Goal: Information Seeking & Learning: Learn about a topic

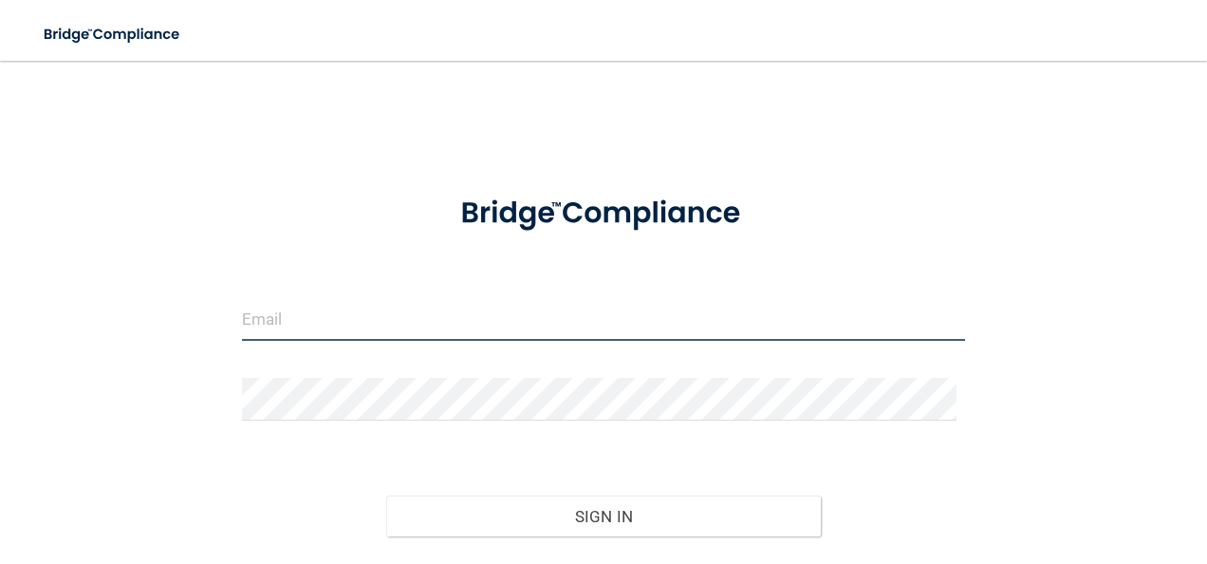
click at [379, 313] on input "email" at bounding box center [604, 319] width 724 height 43
type input "[EMAIL_ADDRESS][DOMAIN_NAME]"
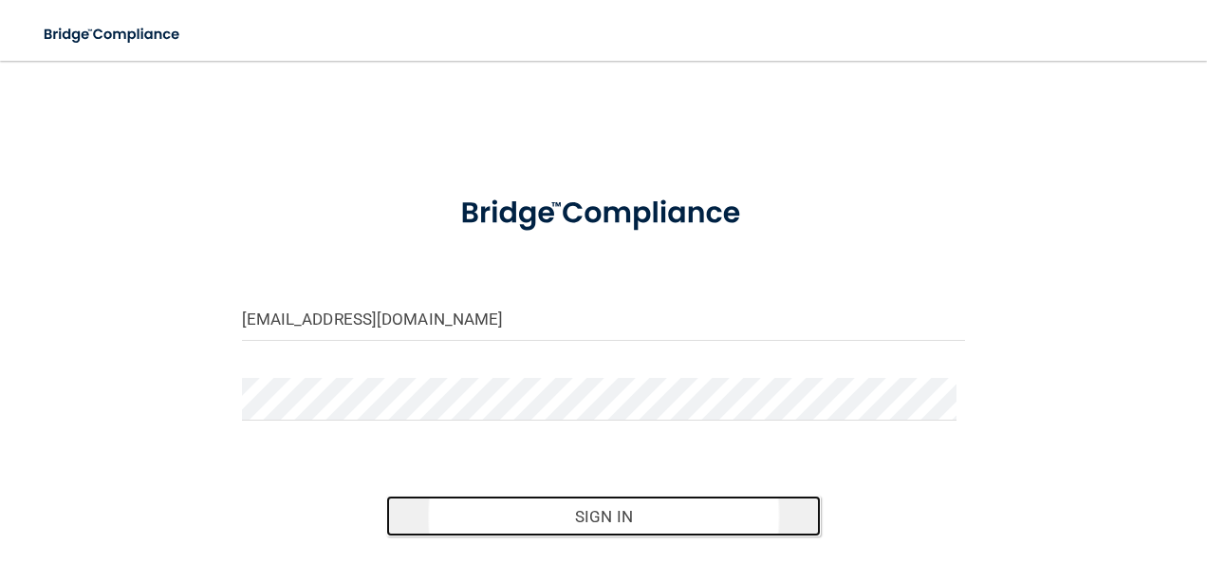
click at [567, 507] on button "Sign In" at bounding box center [603, 516] width 435 height 42
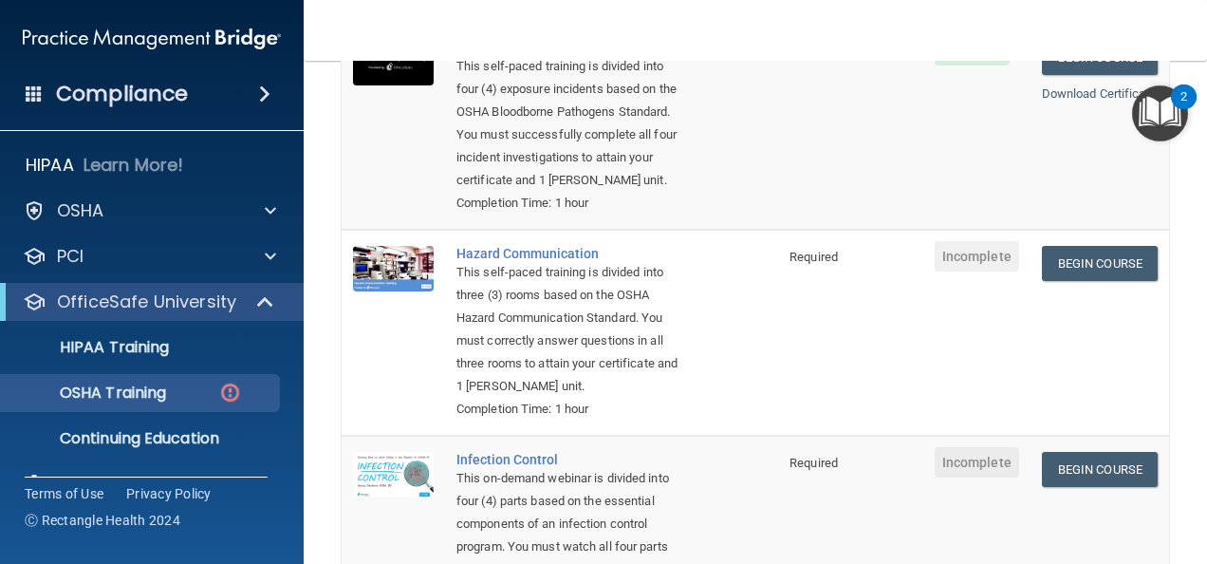
scroll to position [285, 0]
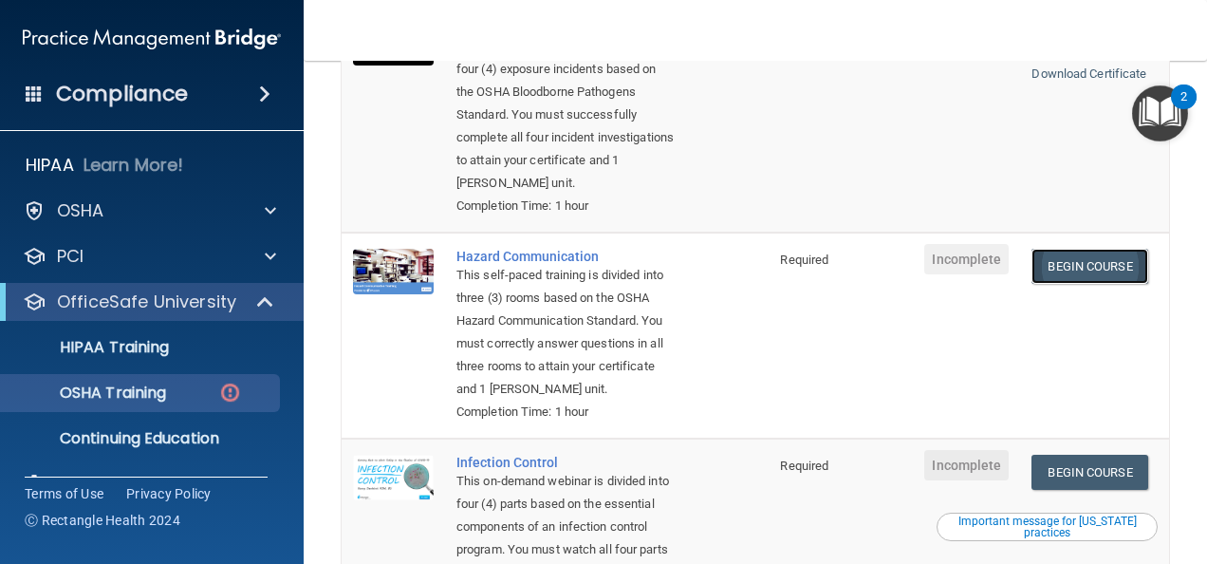
click at [1060, 262] on link "Begin Course" at bounding box center [1090, 266] width 116 height 35
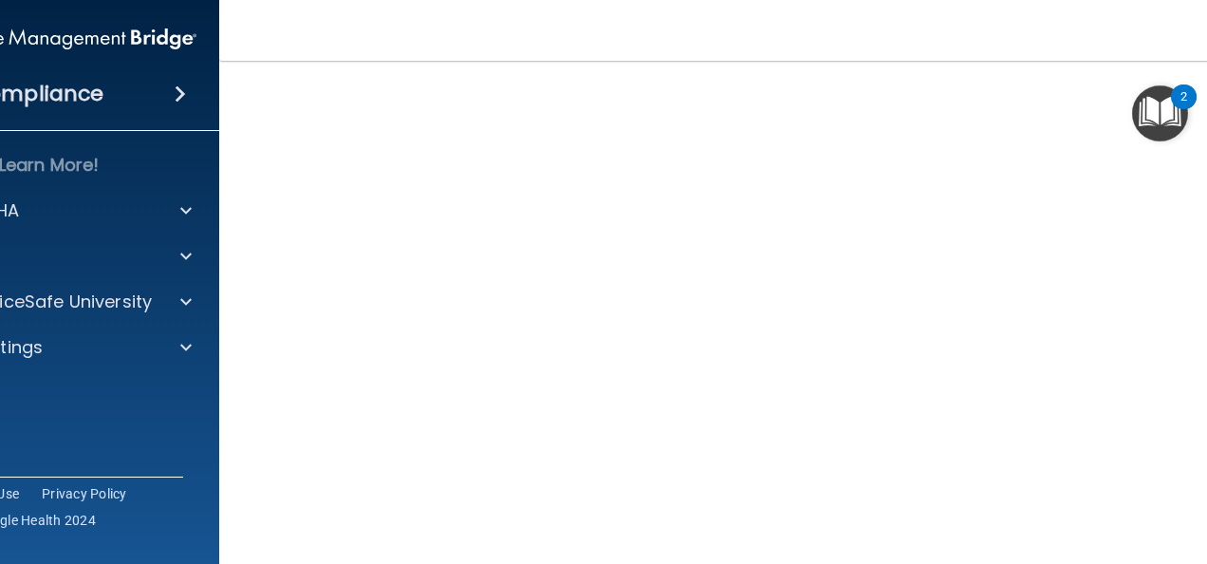
scroll to position [215, 0]
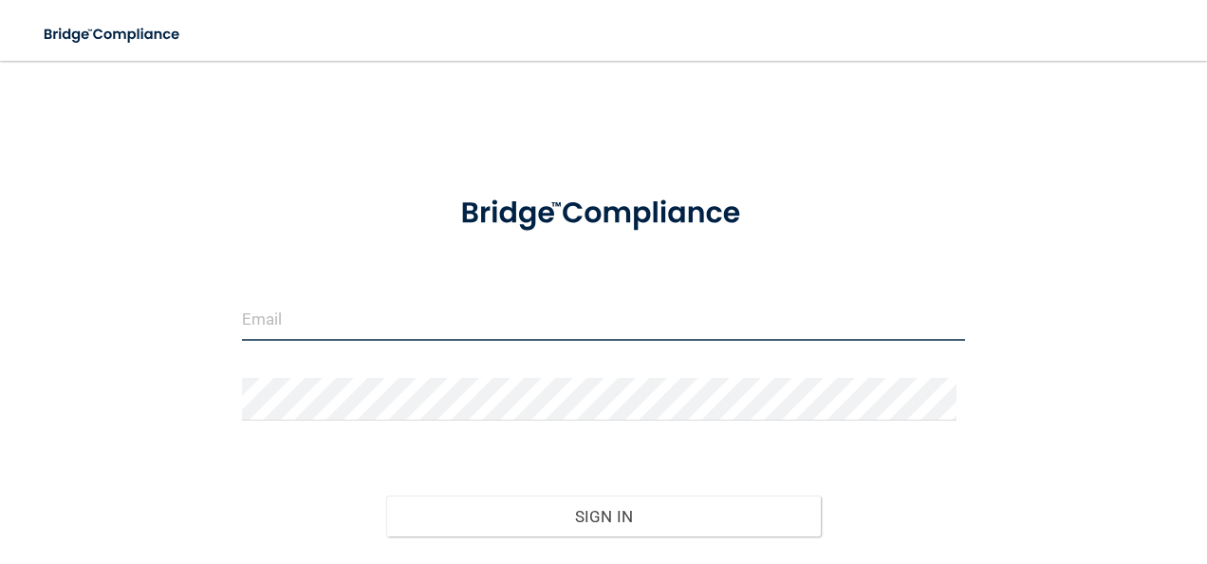
click at [402, 316] on input "email" at bounding box center [604, 319] width 724 height 43
type input "[EMAIL_ADDRESS][DOMAIN_NAME]"
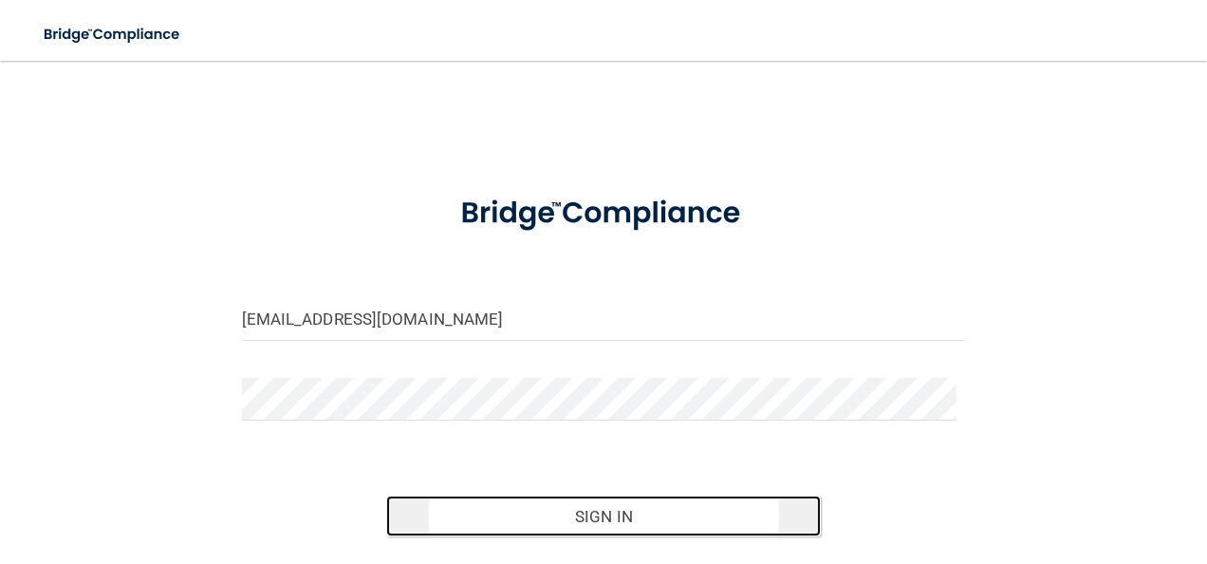
click at [524, 520] on button "Sign In" at bounding box center [603, 516] width 435 height 42
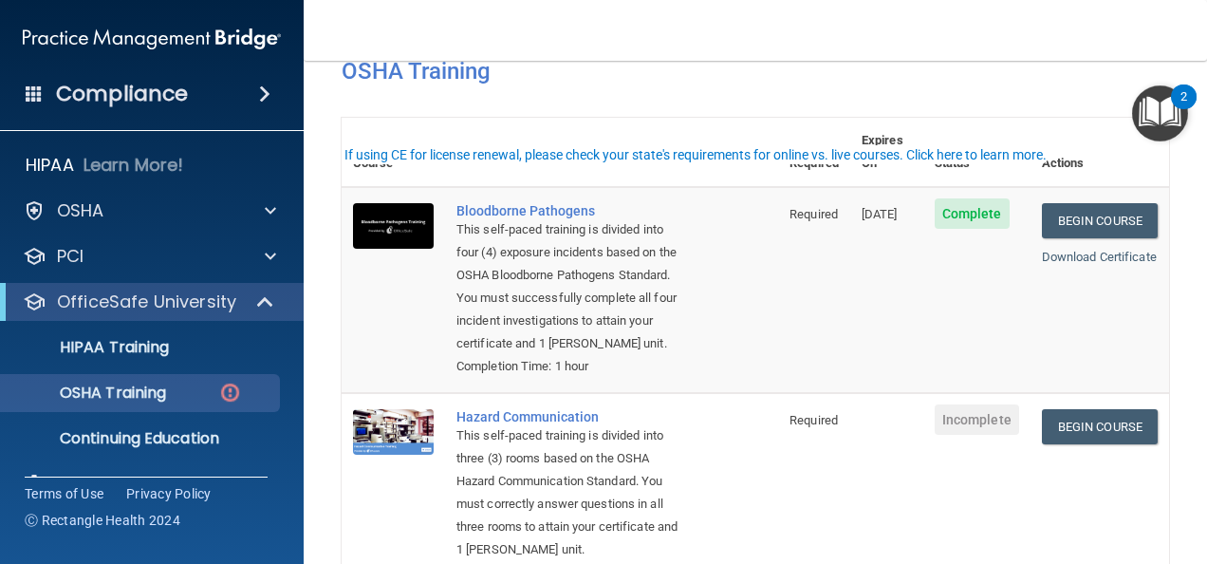
scroll to position [285, 0]
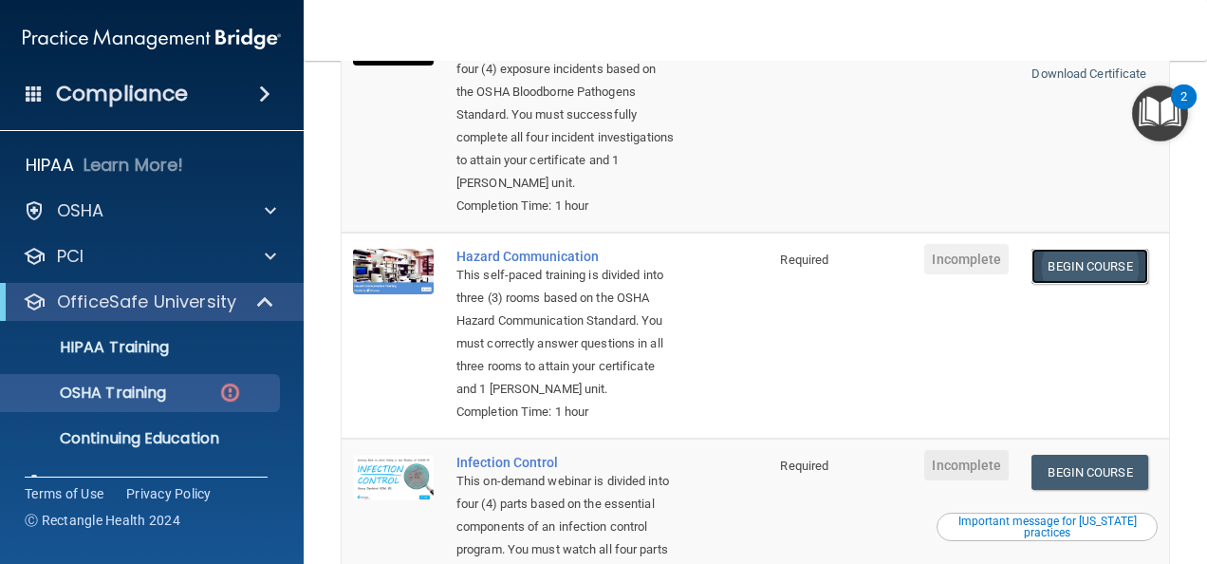
click at [1078, 268] on link "Begin Course" at bounding box center [1090, 266] width 116 height 35
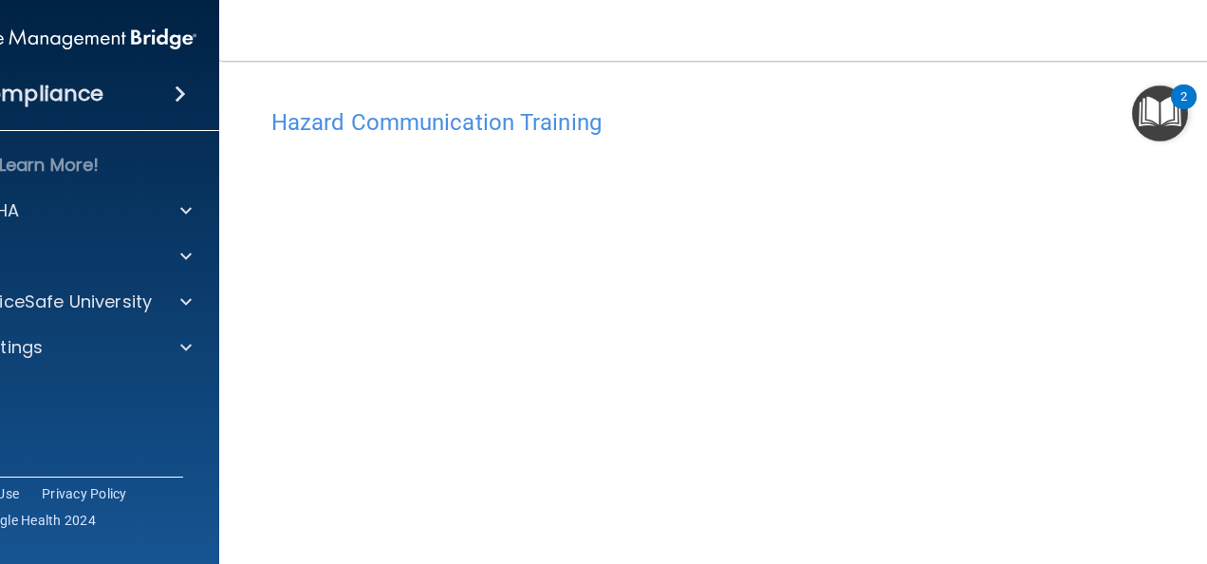
click at [1163, 110] on img "Open Resource Center, 2 new notifications" at bounding box center [1160, 113] width 56 height 56
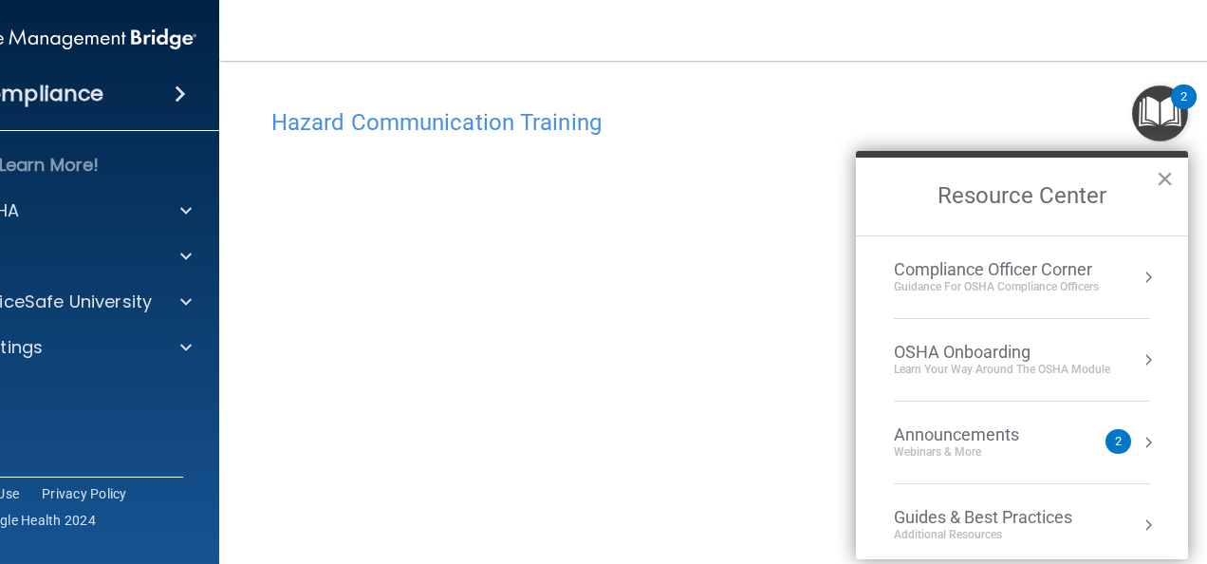
click at [1165, 179] on button "×" at bounding box center [1165, 178] width 18 height 30
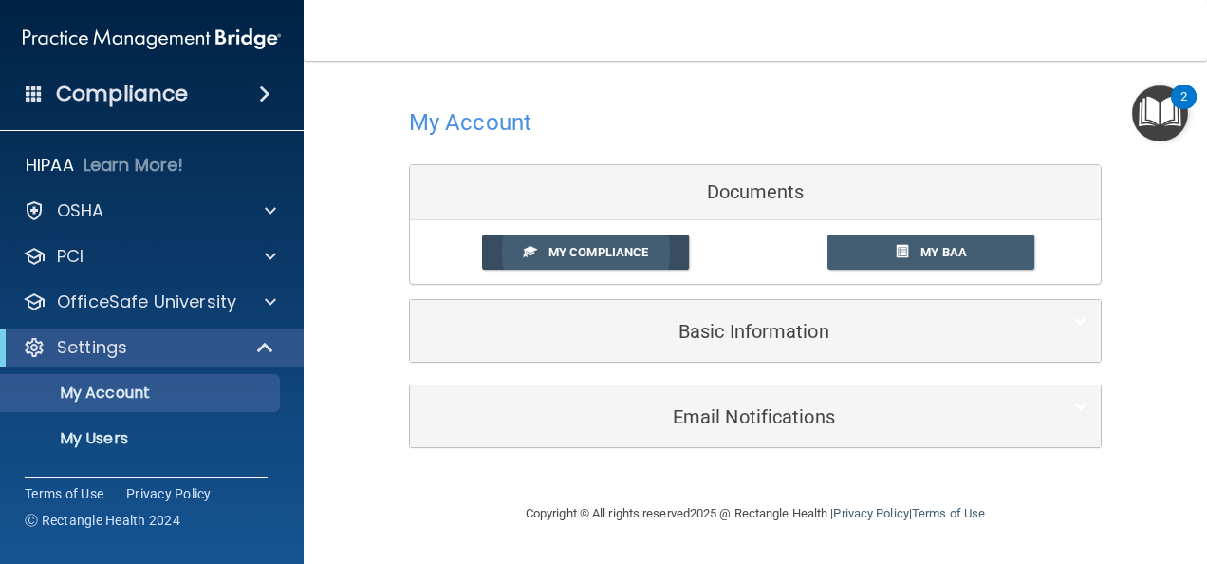
click at [605, 234] on link "My Compliance" at bounding box center [586, 251] width 208 height 35
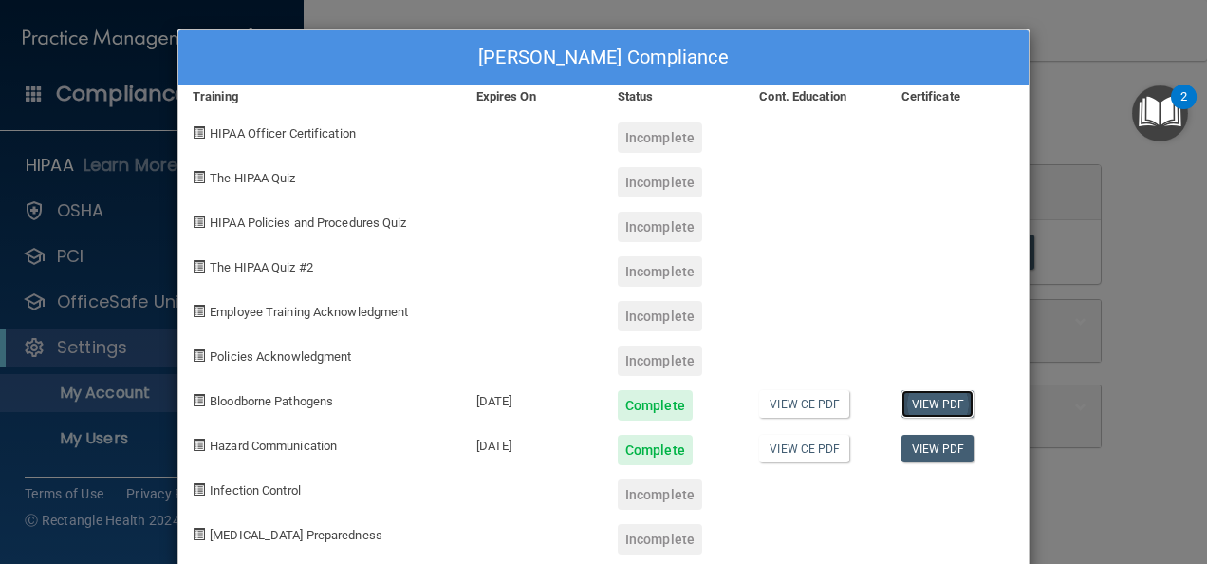
click at [925, 402] on link "View PDF" at bounding box center [938, 404] width 73 height 28
click at [935, 450] on link "View PDF" at bounding box center [938, 449] width 73 height 28
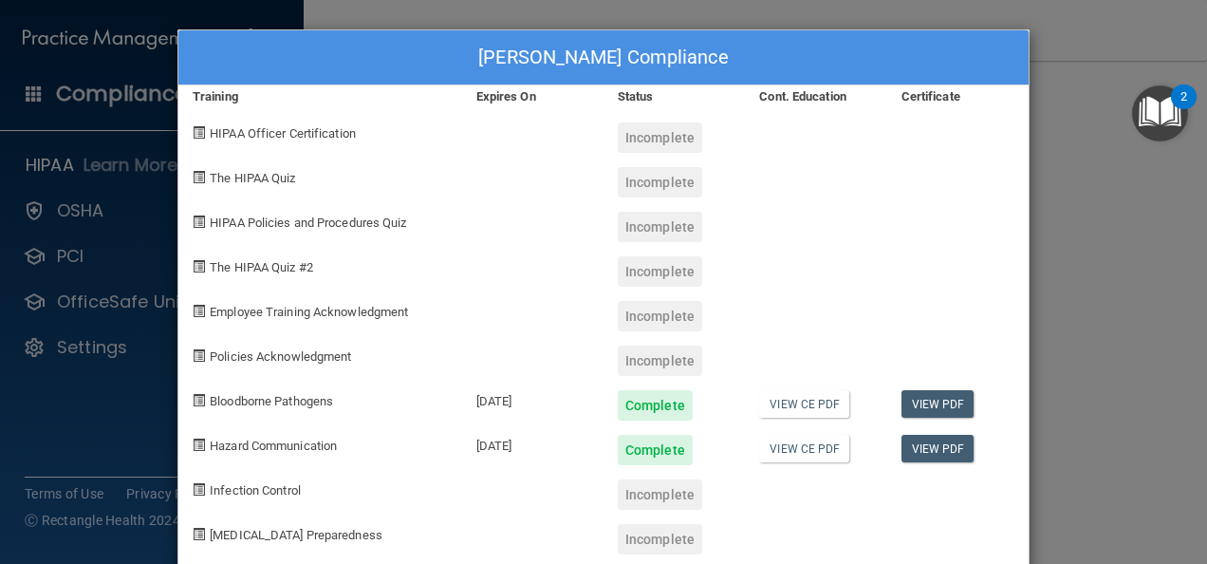
click at [635, 490] on div "Incomplete" at bounding box center [660, 494] width 84 height 30
drag, startPoint x: 635, startPoint y: 490, endPoint x: 854, endPoint y: 287, distance: 298.9
click at [860, 287] on div at bounding box center [815, 309] width 141 height 45
click at [276, 490] on span "Infection Control" at bounding box center [255, 490] width 91 height 14
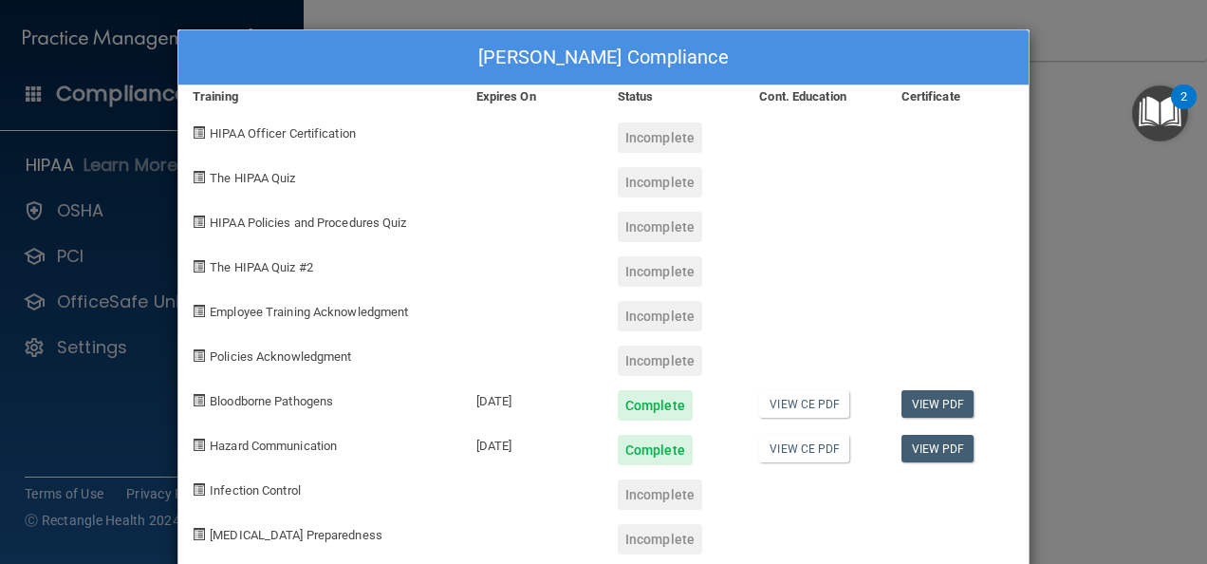
click at [193, 483] on span at bounding box center [199, 489] width 12 height 12
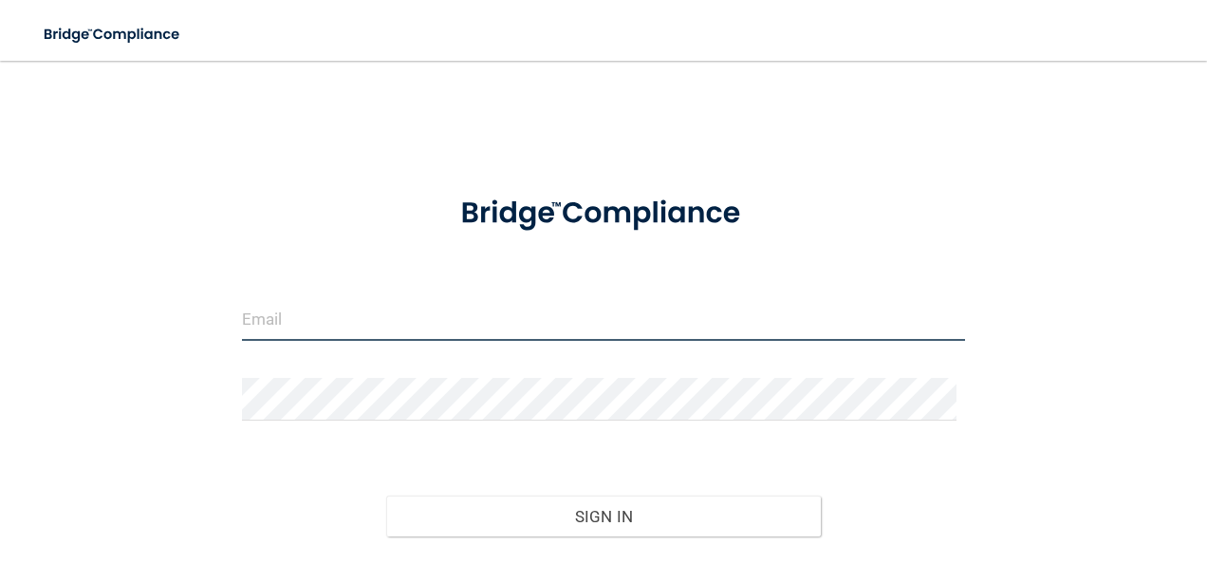
click at [243, 313] on input "email" at bounding box center [604, 319] width 724 height 43
type input "[EMAIL_ADDRESS][DOMAIN_NAME]"
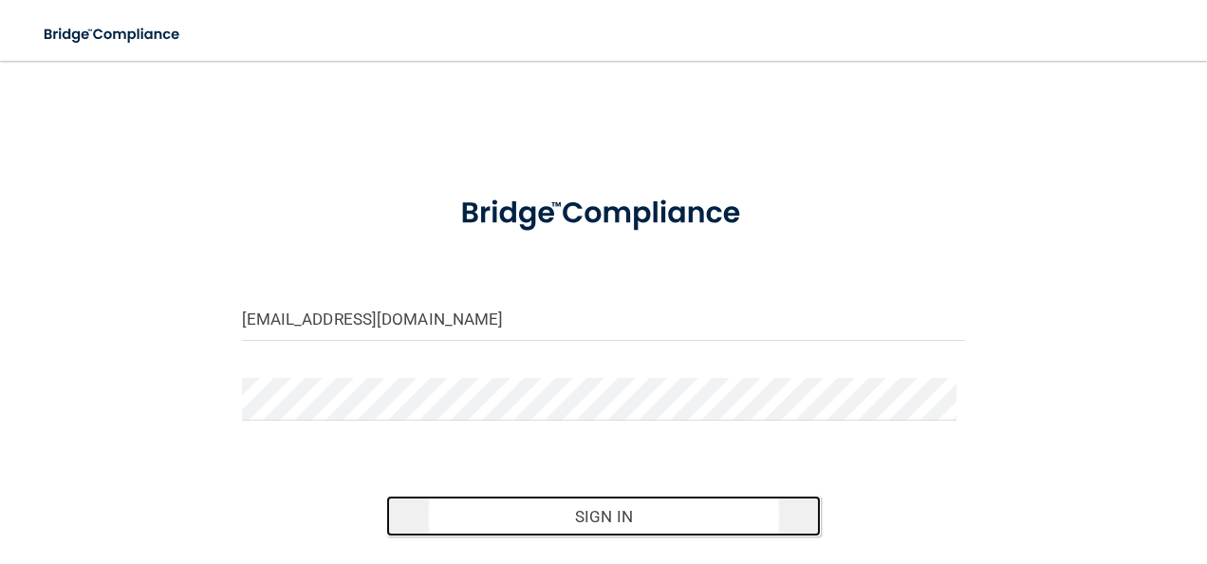
click at [588, 523] on button "Sign In" at bounding box center [603, 516] width 435 height 42
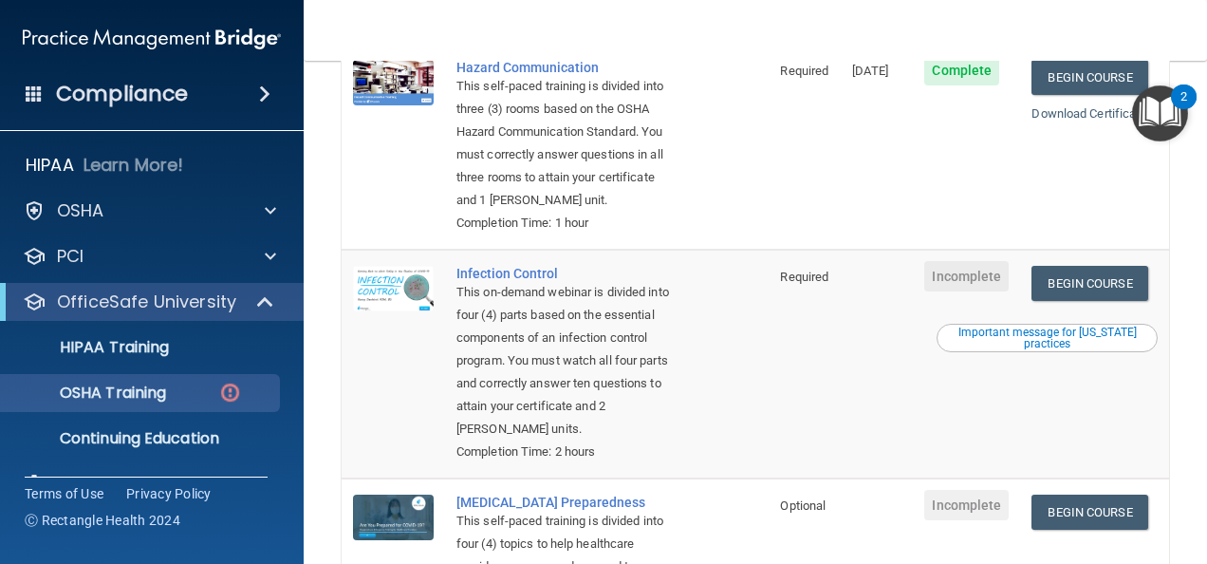
scroll to position [475, 0]
click at [1058, 300] on link "Begin Course" at bounding box center [1090, 282] width 116 height 35
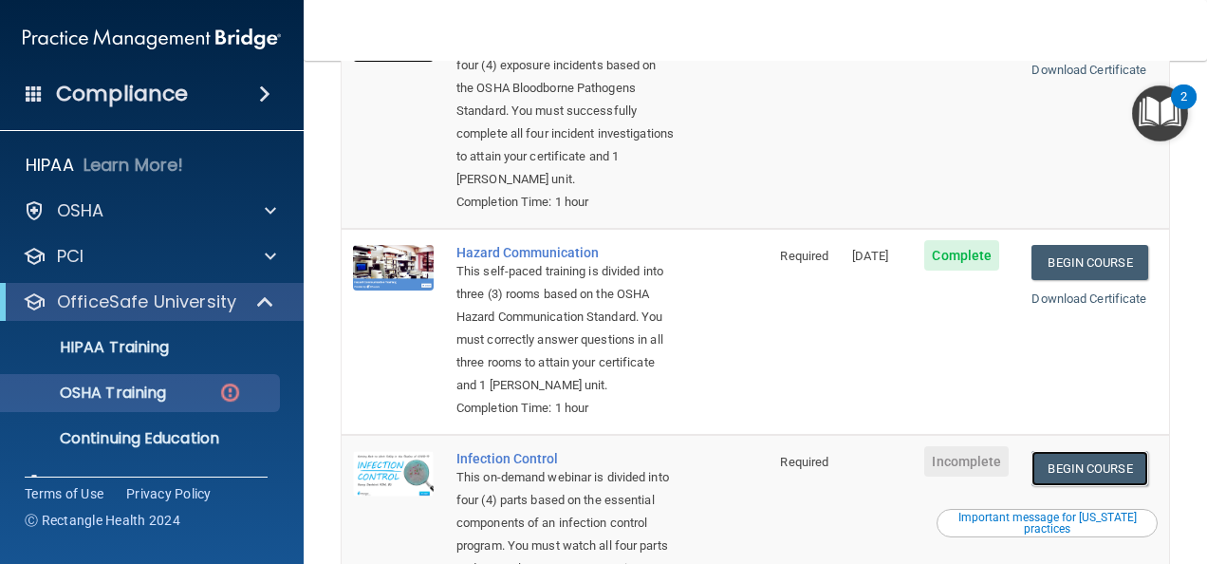
scroll to position [0, 0]
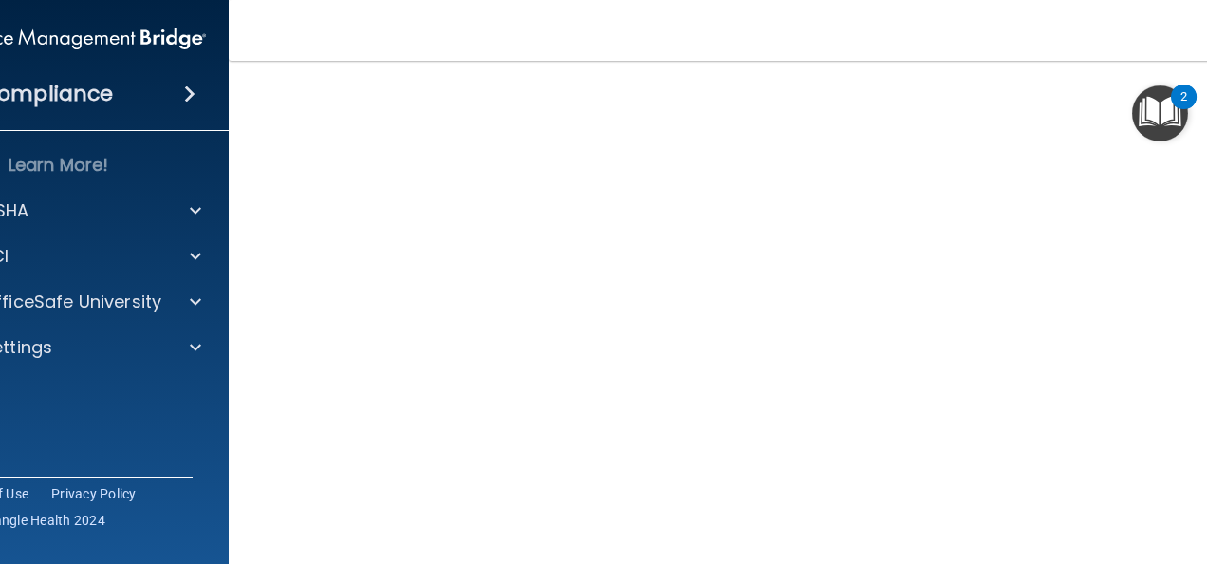
scroll to position [95, 0]
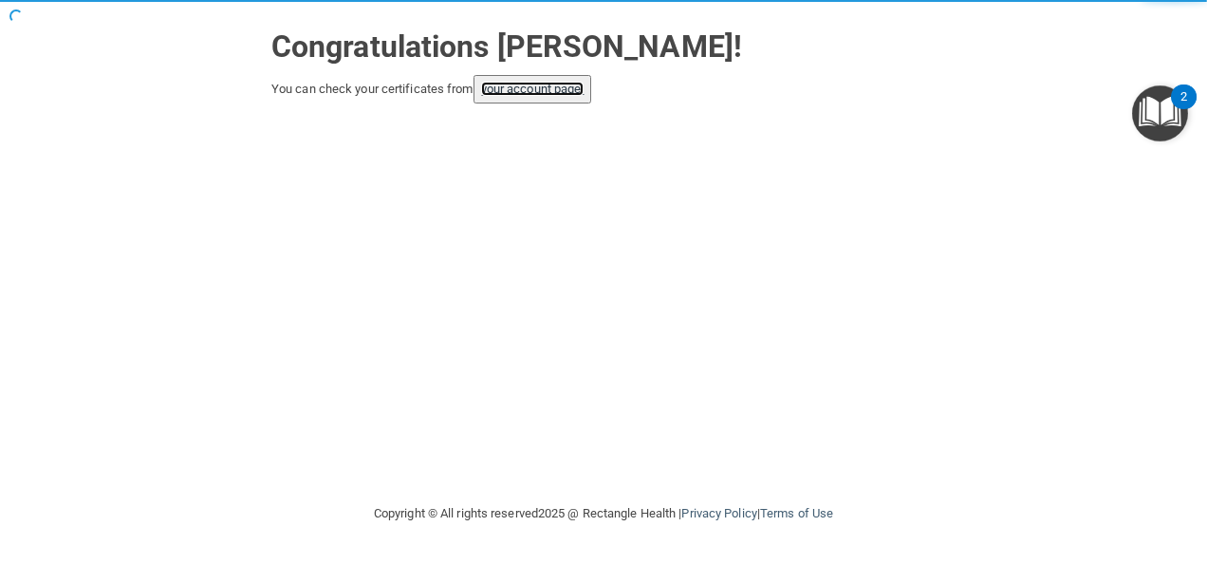
click at [542, 83] on link "your account page!" at bounding box center [532, 89] width 103 height 14
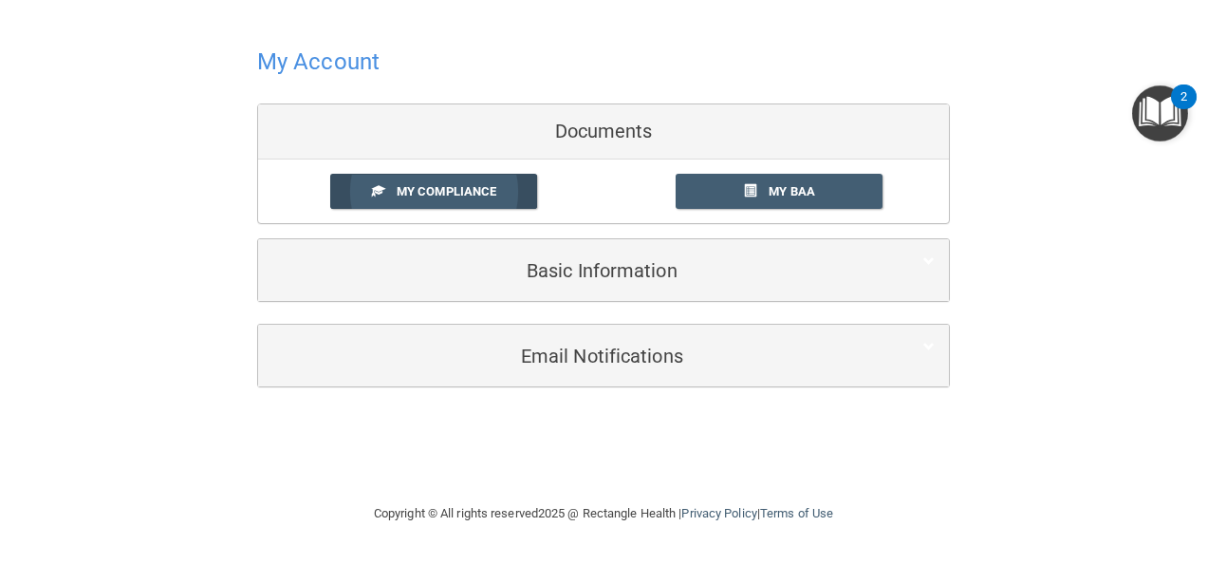
click at [421, 187] on span "My Compliance" at bounding box center [447, 191] width 100 height 14
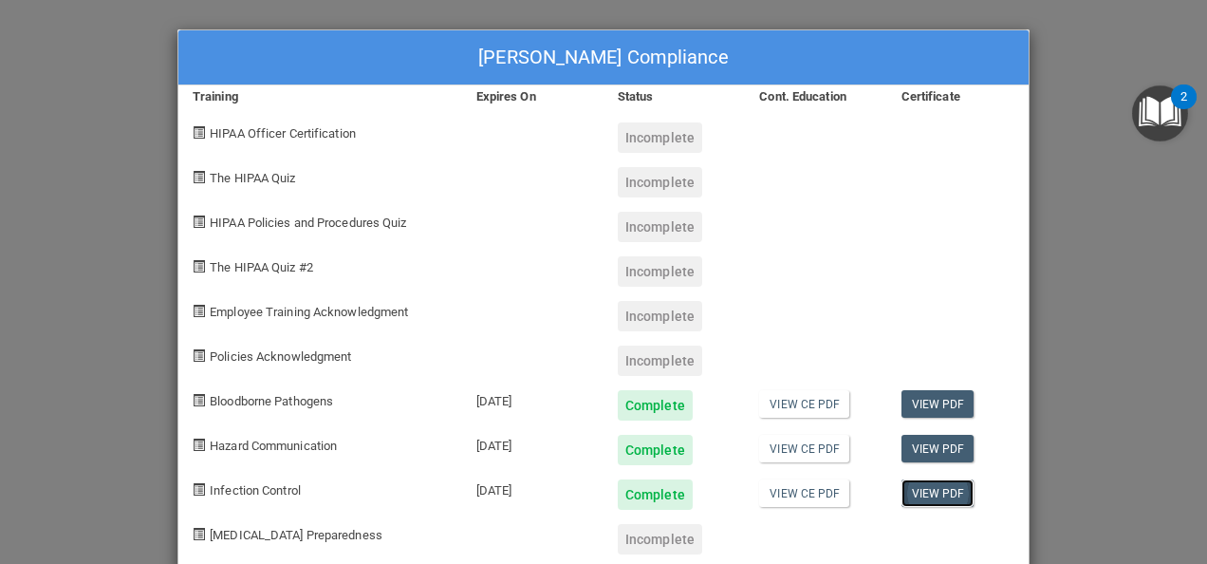
click at [915, 494] on link "View PDF" at bounding box center [938, 493] width 73 height 28
